Goal: Information Seeking & Learning: Learn about a topic

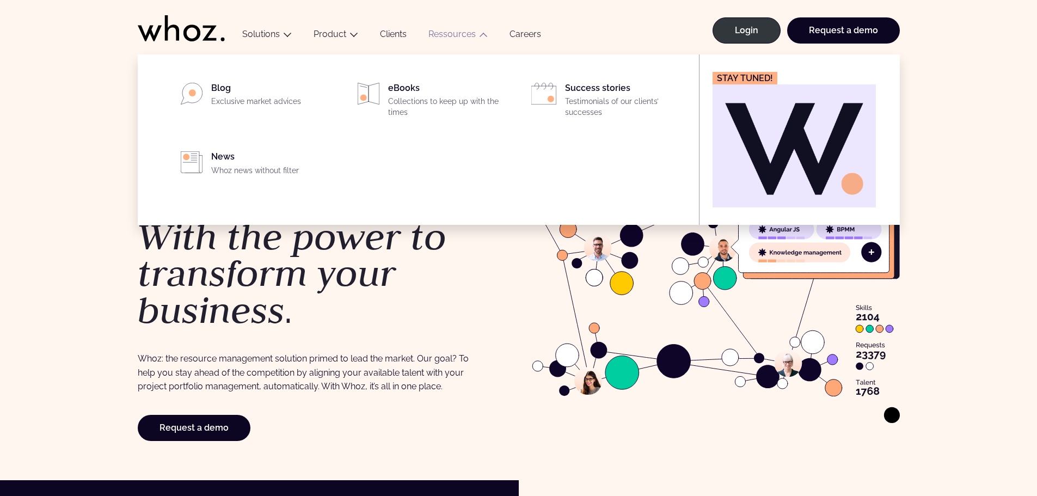
drag, startPoint x: 446, startPoint y: 85, endPoint x: 439, endPoint y: 401, distance: 315.7
click at [439, 401] on div "The Whoz solution The people-centric cloud solution. With the power to transfor…" at bounding box center [326, 267] width 376 height 347
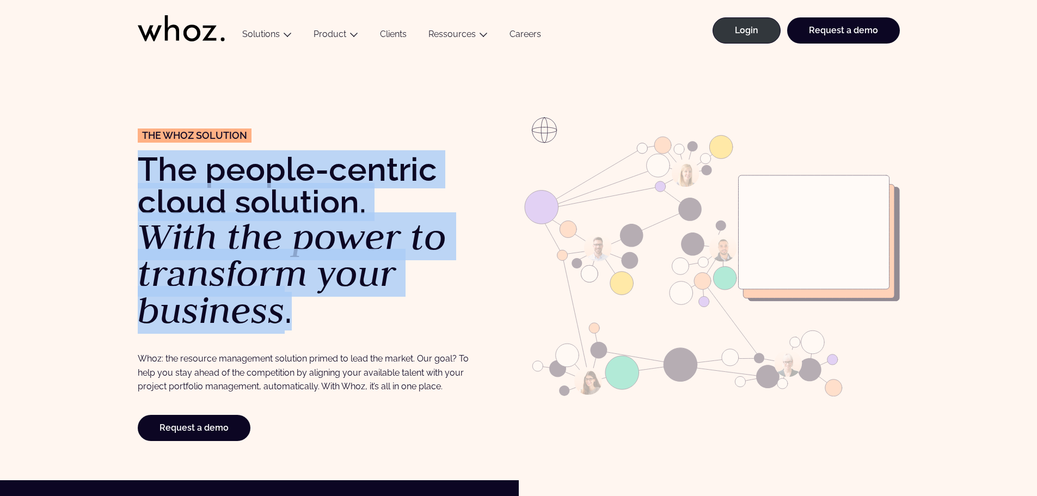
drag, startPoint x: 146, startPoint y: 165, endPoint x: 299, endPoint y: 311, distance: 211.3
click at [299, 311] on h1 "The people-centric cloud solution. With the power to transform your business ." at bounding box center [326, 241] width 376 height 176
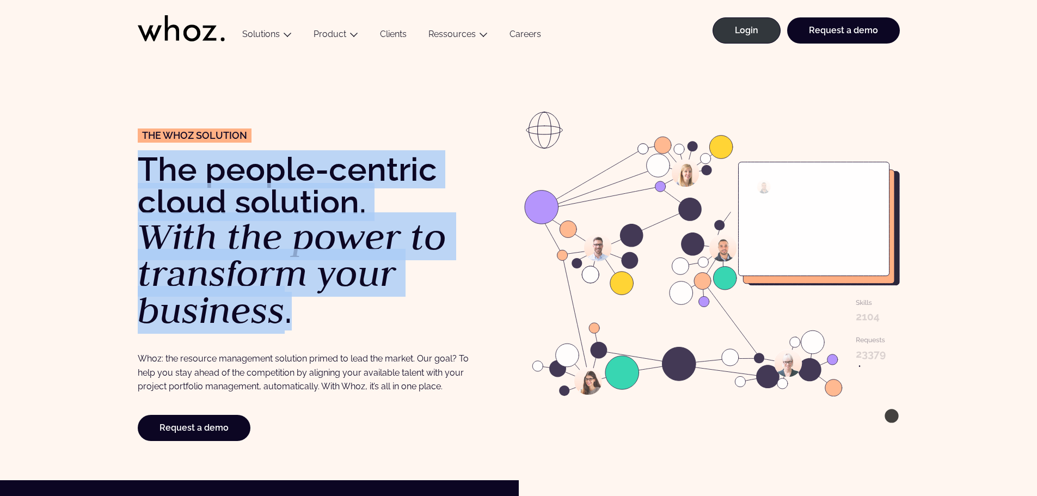
click at [300, 312] on h1 "The people-centric cloud solution. With the power to transform your business ." at bounding box center [326, 241] width 376 height 176
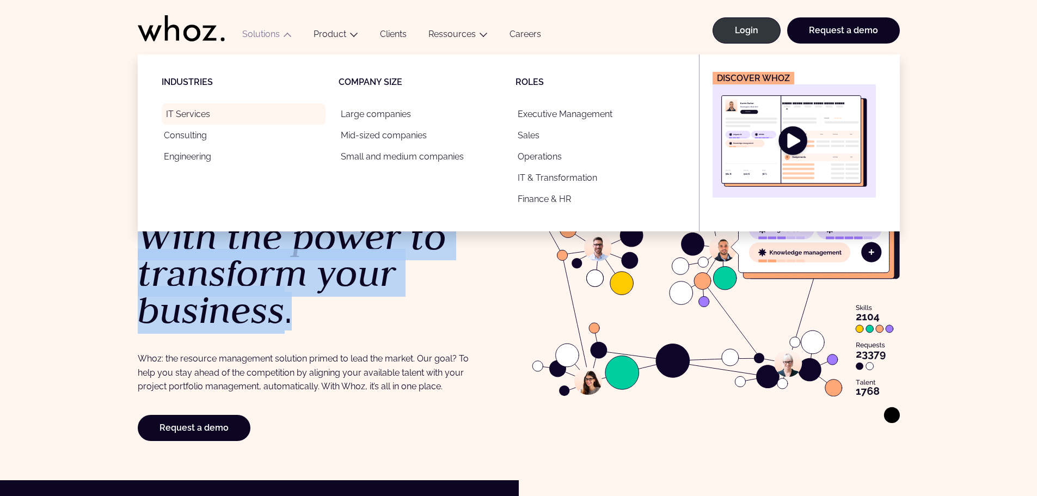
click at [200, 114] on link "IT Services" at bounding box center [244, 113] width 164 height 21
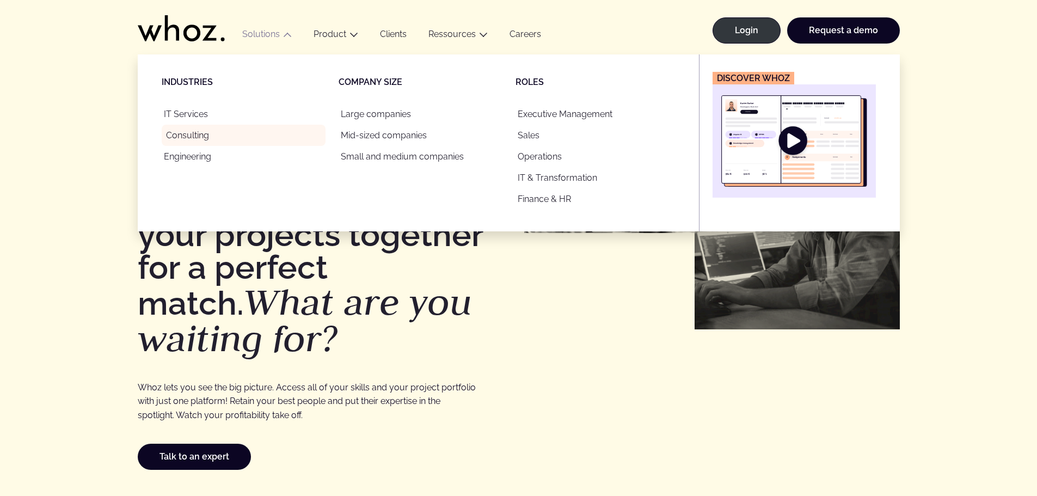
click at [208, 134] on link "Consulting" at bounding box center [244, 135] width 164 height 21
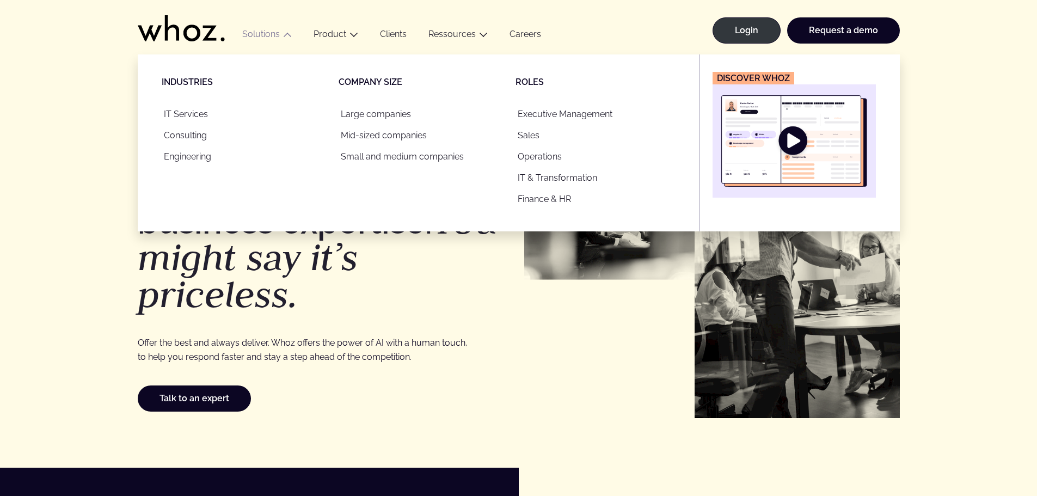
click at [284, 30] on button "Solutions" at bounding box center [266, 36] width 71 height 15
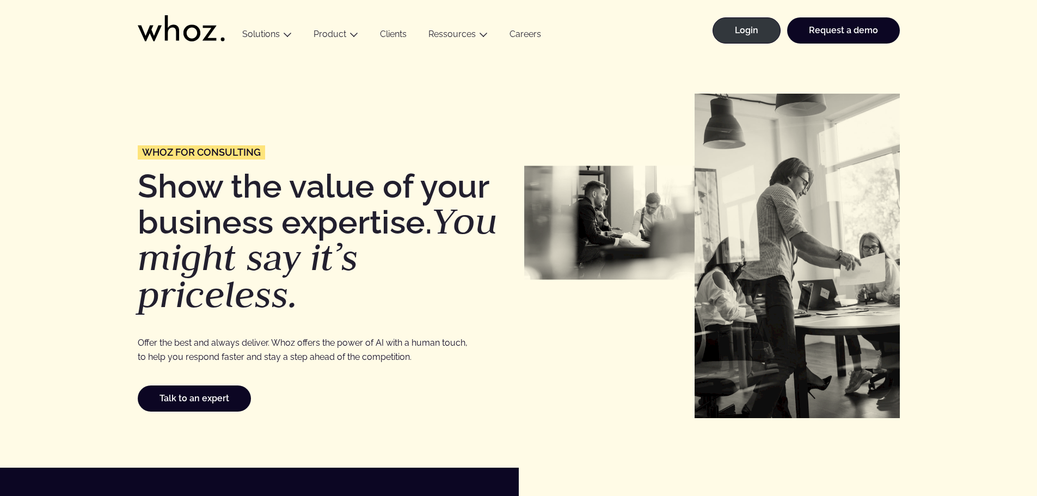
click at [225, 26] on div "Menu Solutions Industries IT Services Consulting Engineering Company size Large…" at bounding box center [519, 27] width 762 height 54
click at [205, 34] on icon at bounding box center [181, 28] width 87 height 26
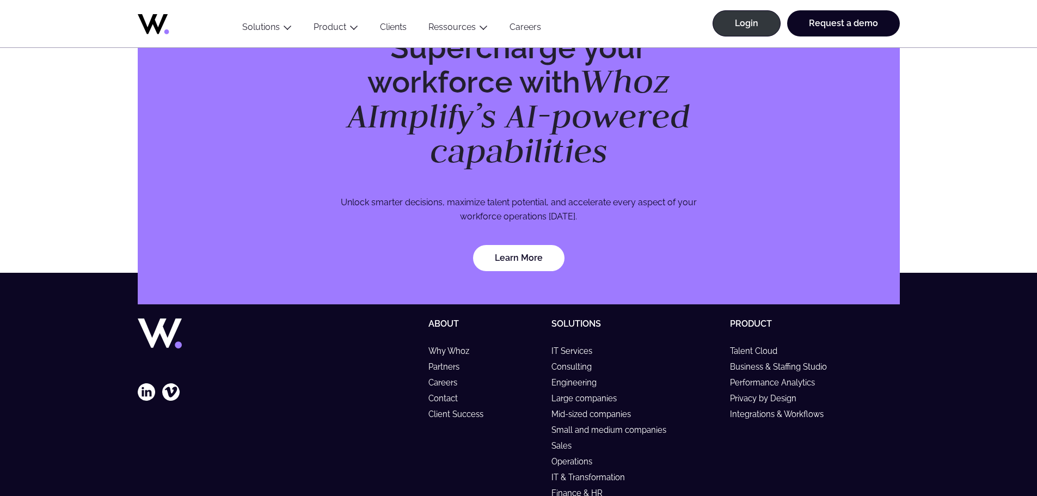
scroll to position [3066, 0]
